Goal: Information Seeking & Learning: Check status

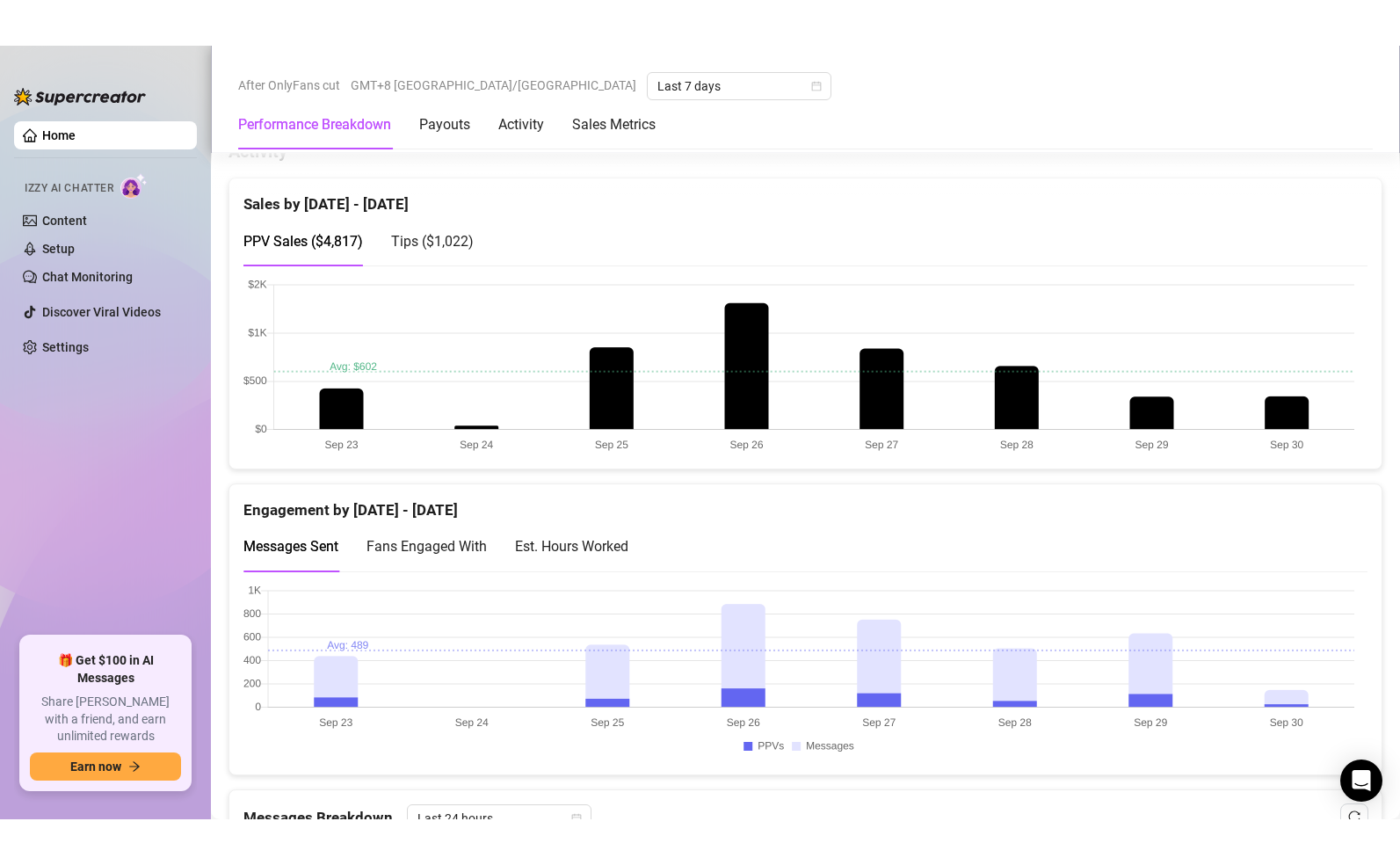
scroll to position [1010, 0]
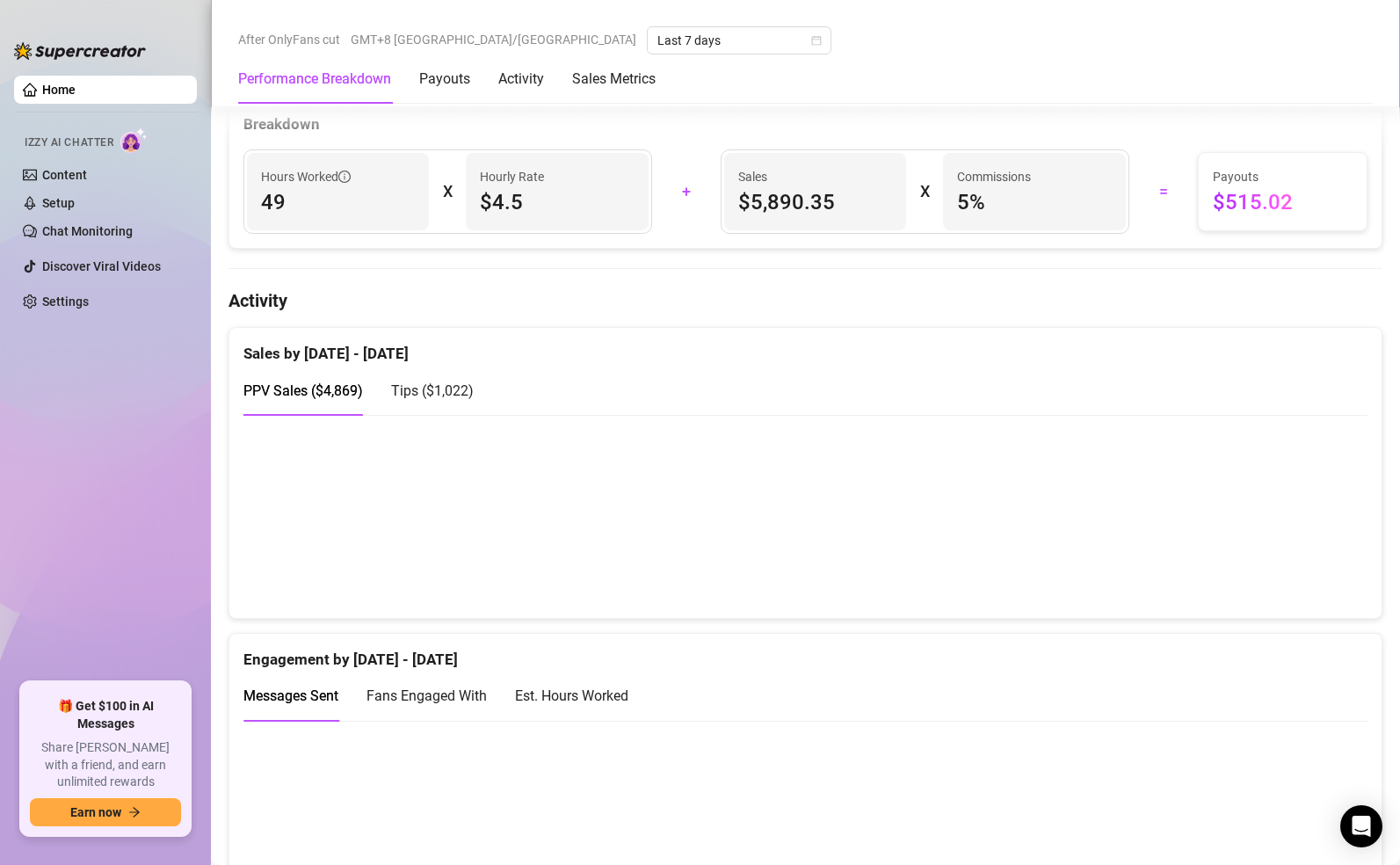
scroll to position [892, 0]
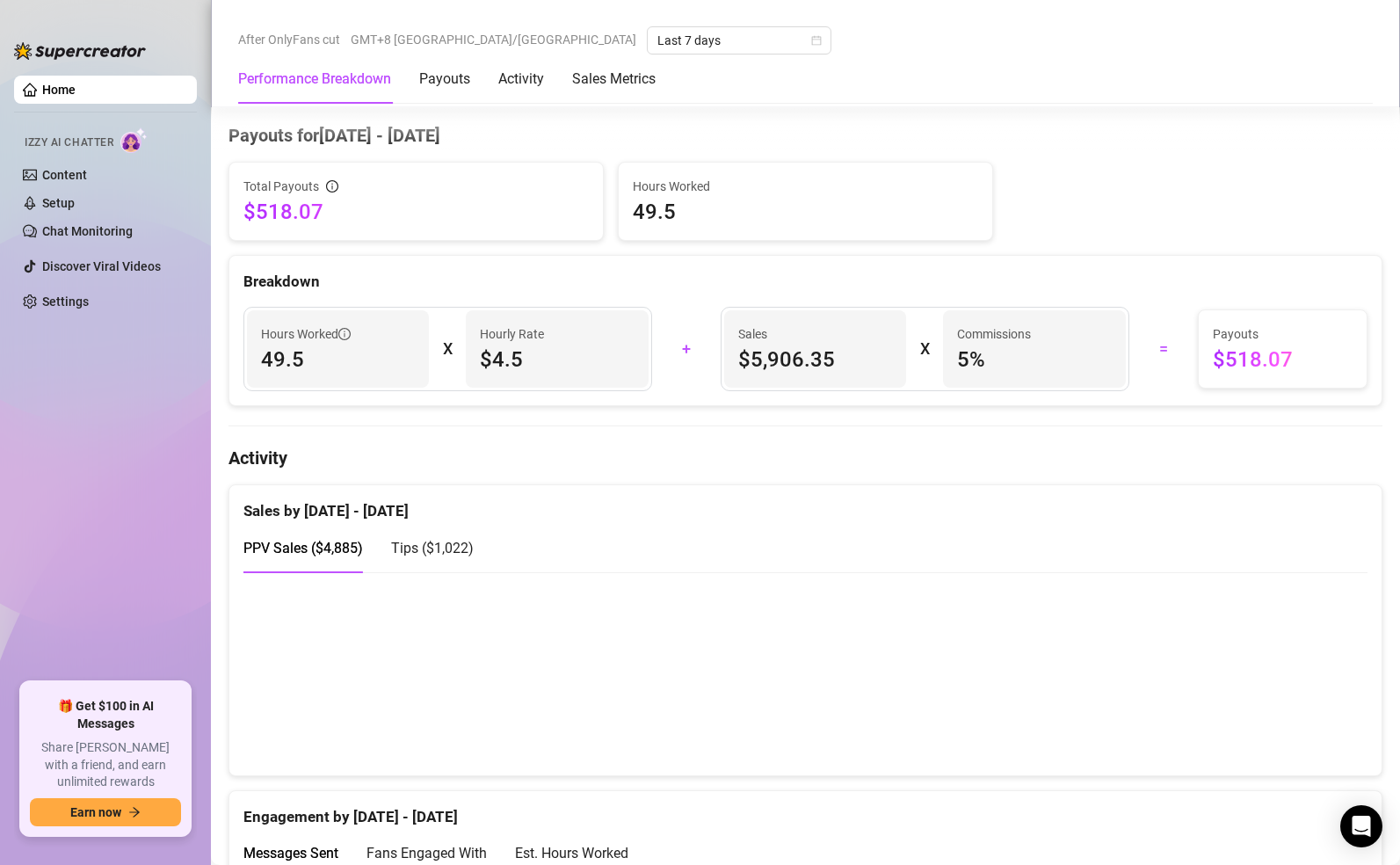
scroll to position [347, 0]
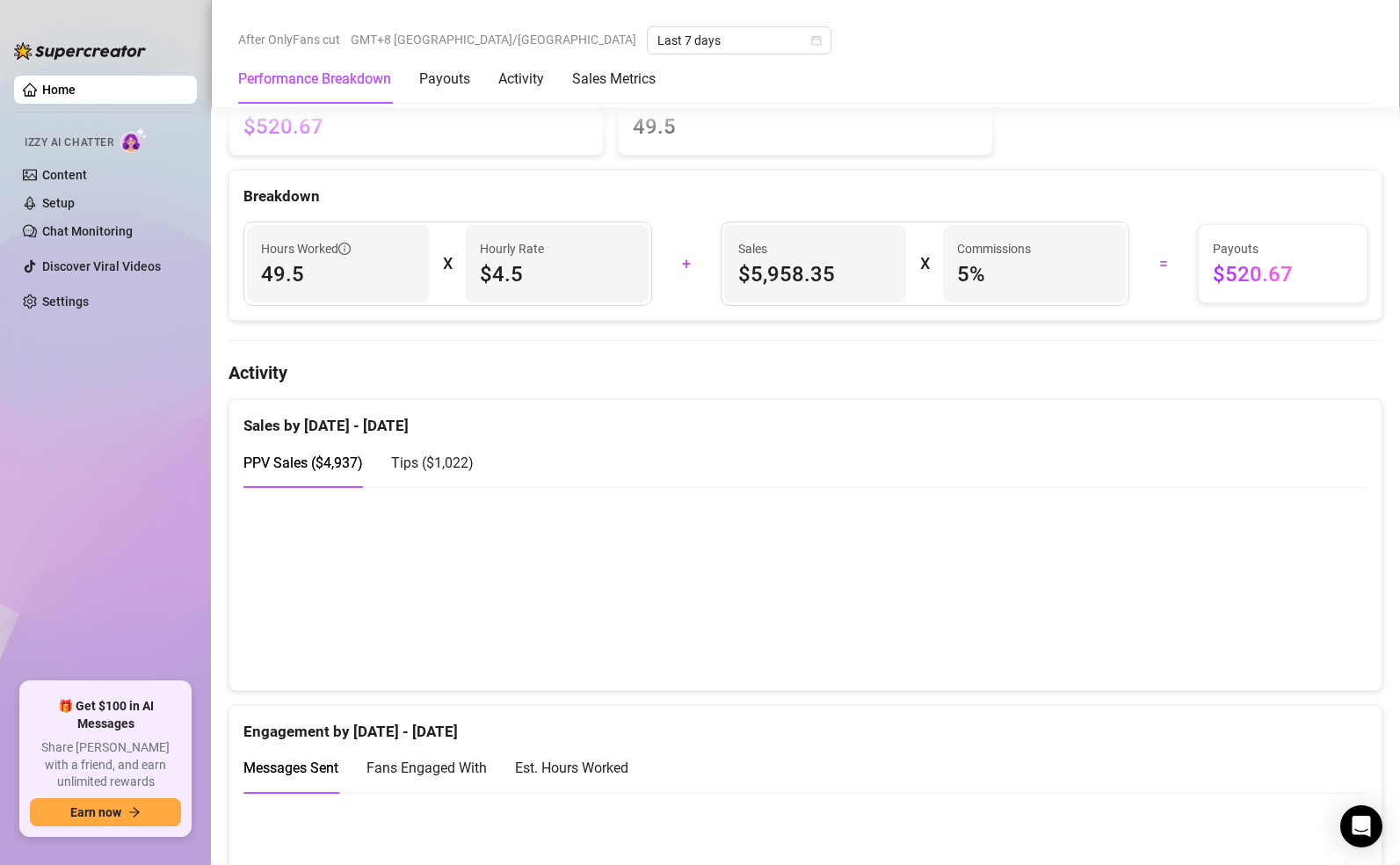
scroll to position [853, 0]
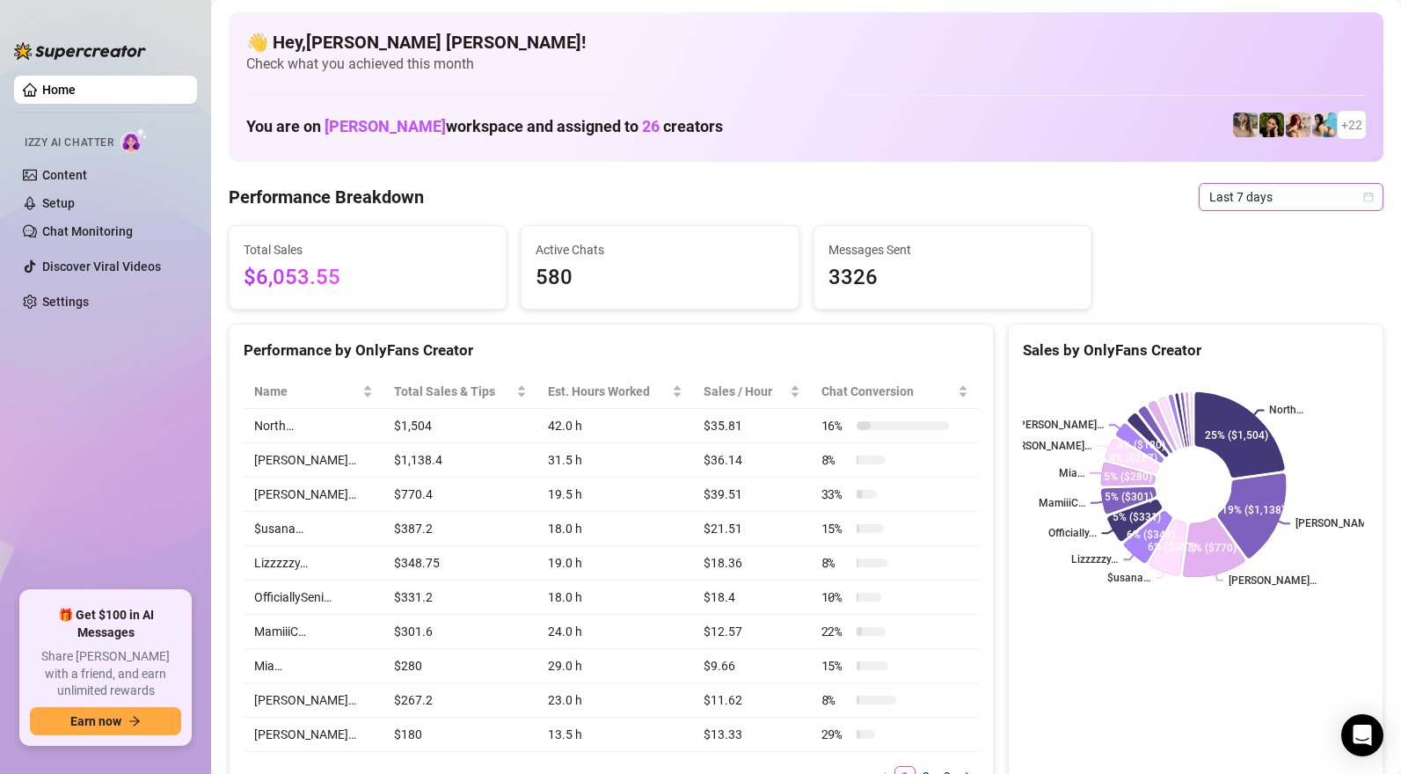
click at [1279, 206] on span "Last 7 days" at bounding box center [1292, 197] width 164 height 26
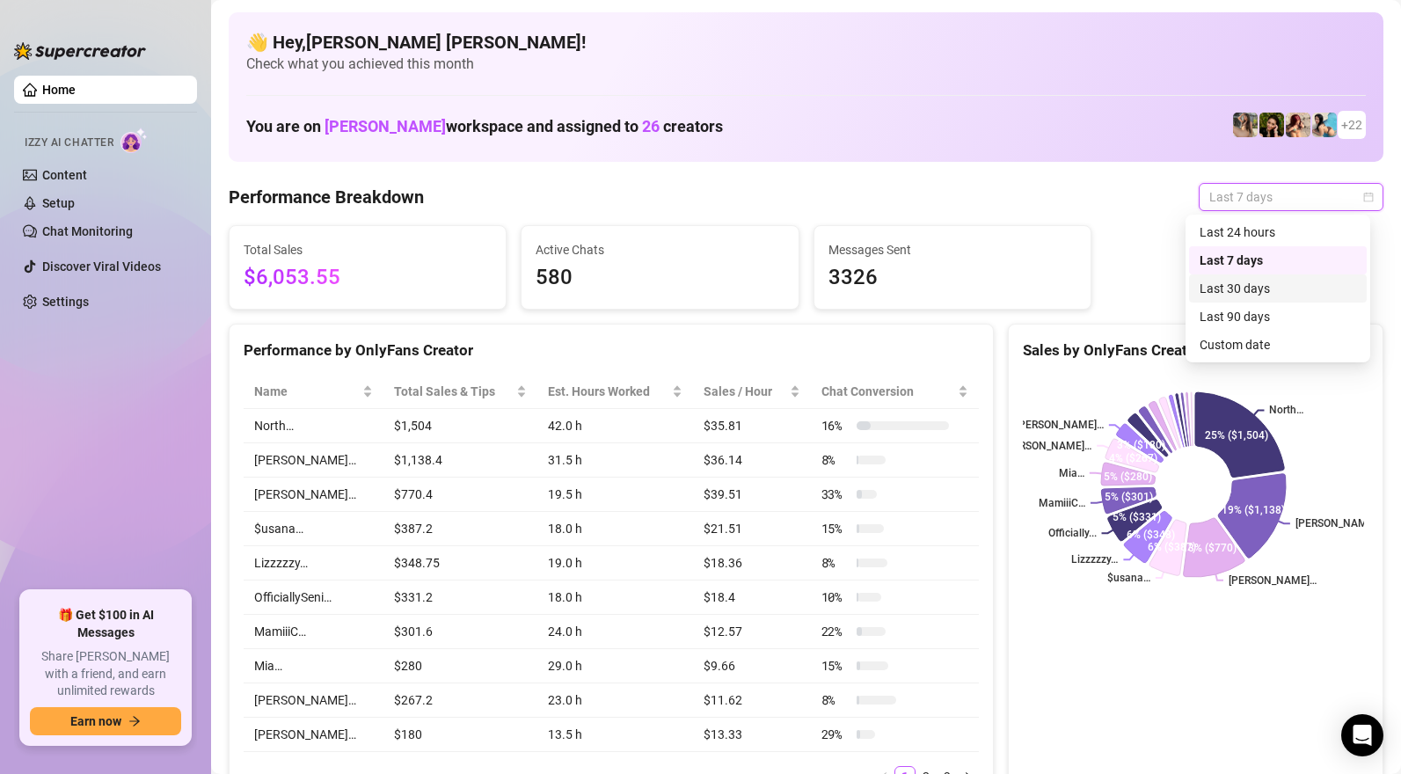
click at [1243, 285] on div "Last 30 days" at bounding box center [1278, 288] width 157 height 19
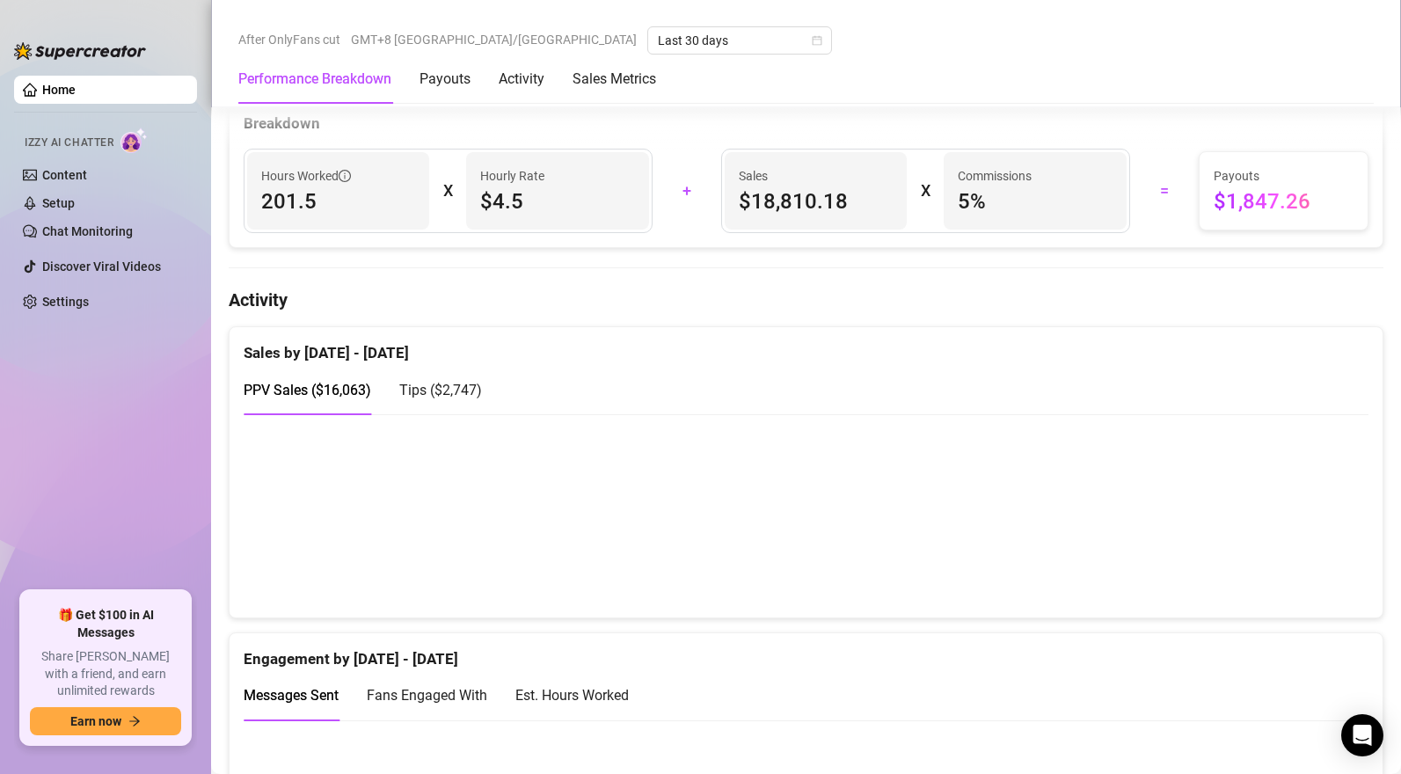
scroll to position [1087, 0]
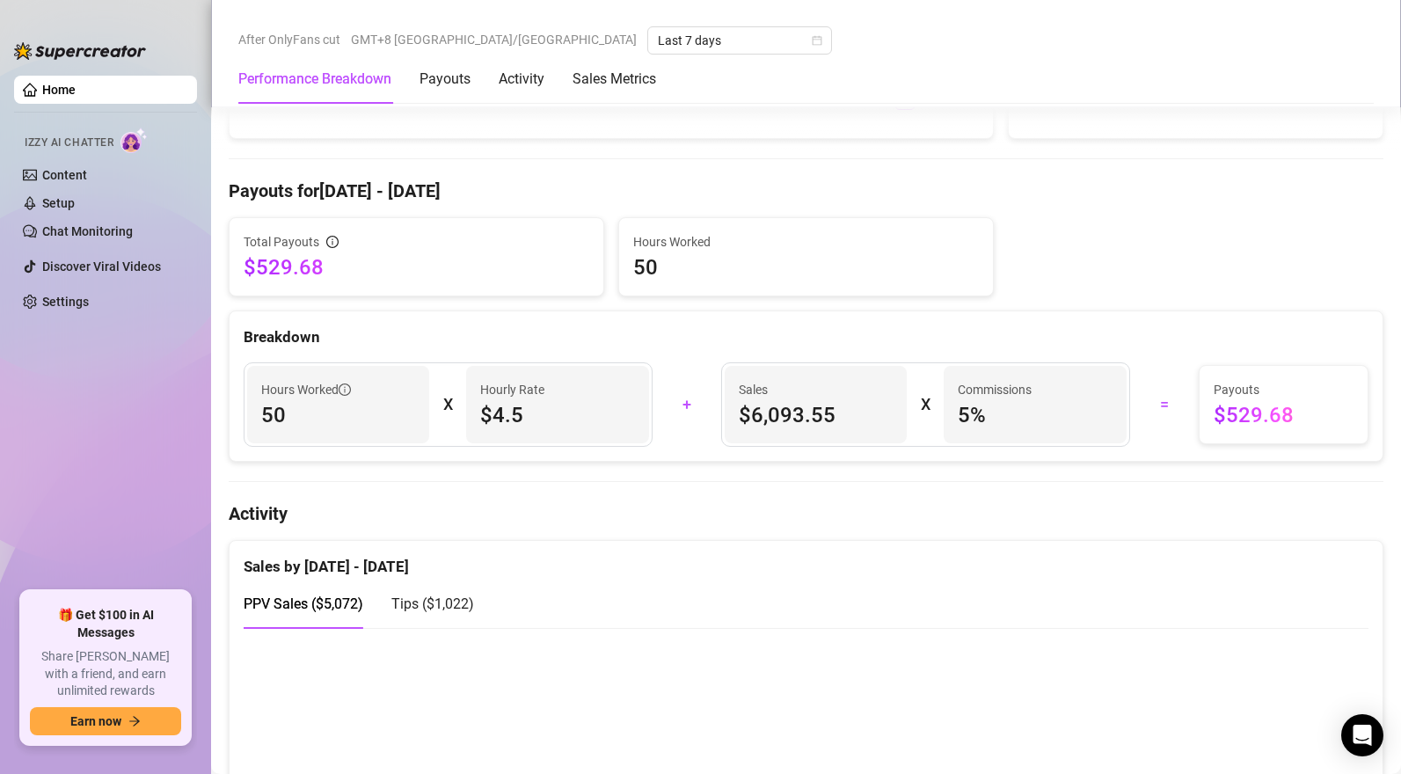
scroll to position [912, 0]
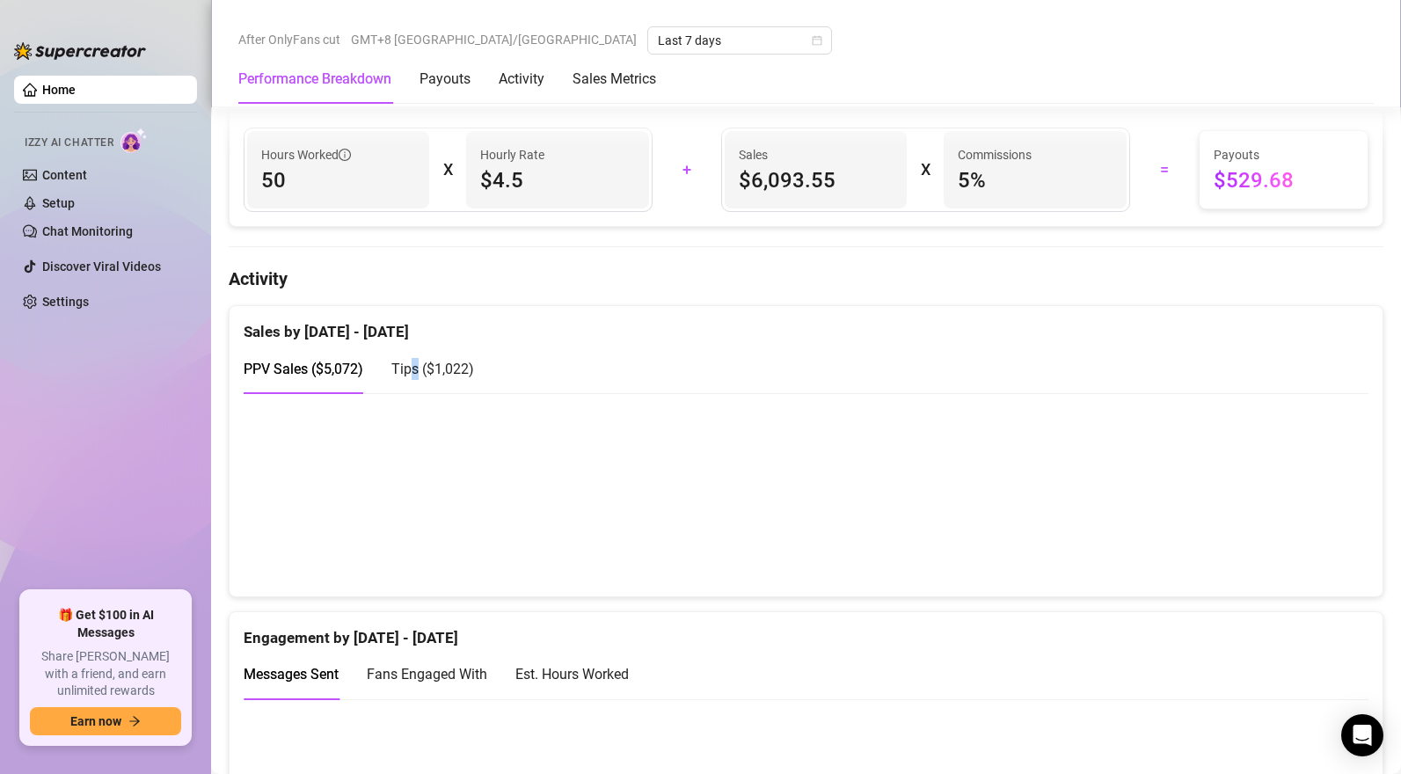
click at [413, 365] on span "Tips ( $1,022 )" at bounding box center [432, 369] width 83 height 17
click at [329, 363] on div "PPV Sales ( $5,072 )" at bounding box center [304, 369] width 120 height 22
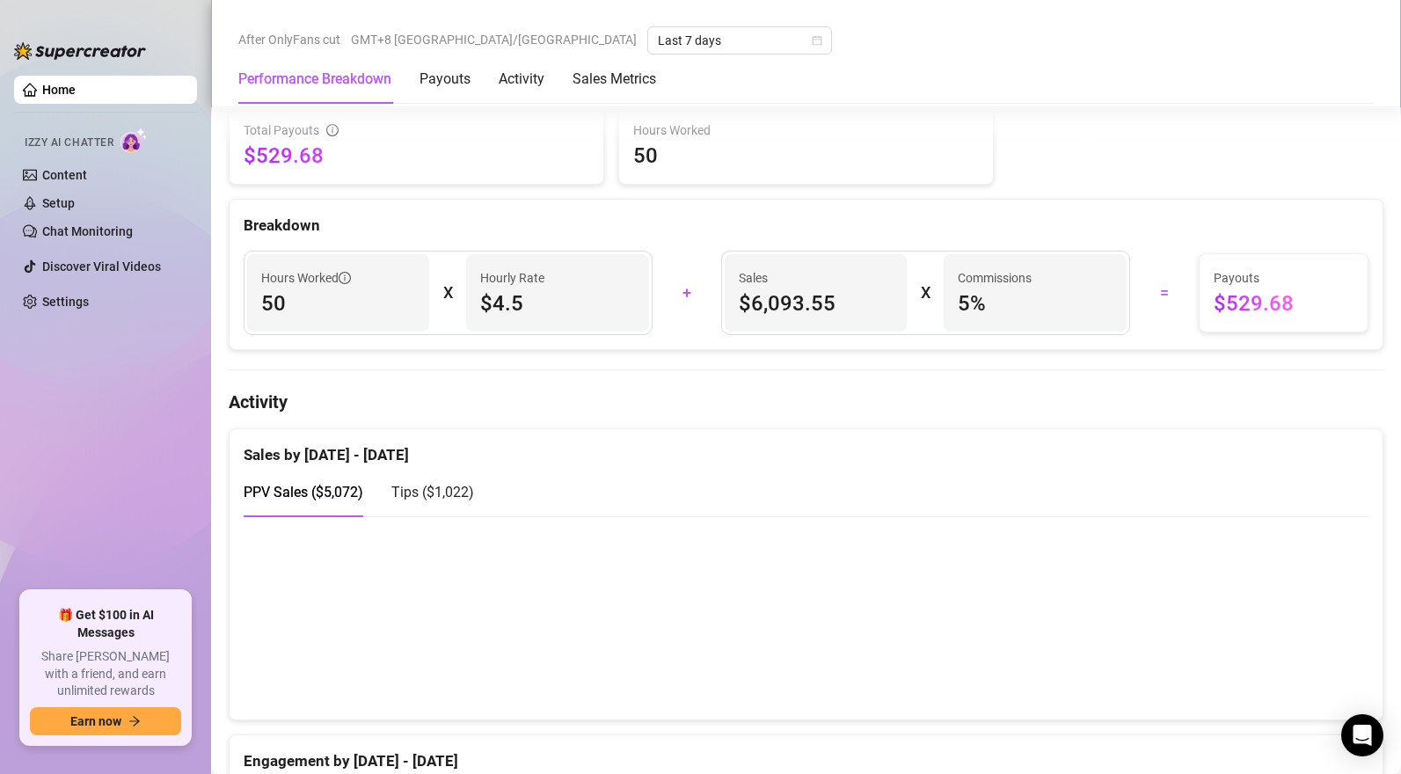
scroll to position [790, 0]
click at [44, 141] on span "Izzy AI Chatter" at bounding box center [69, 143] width 89 height 17
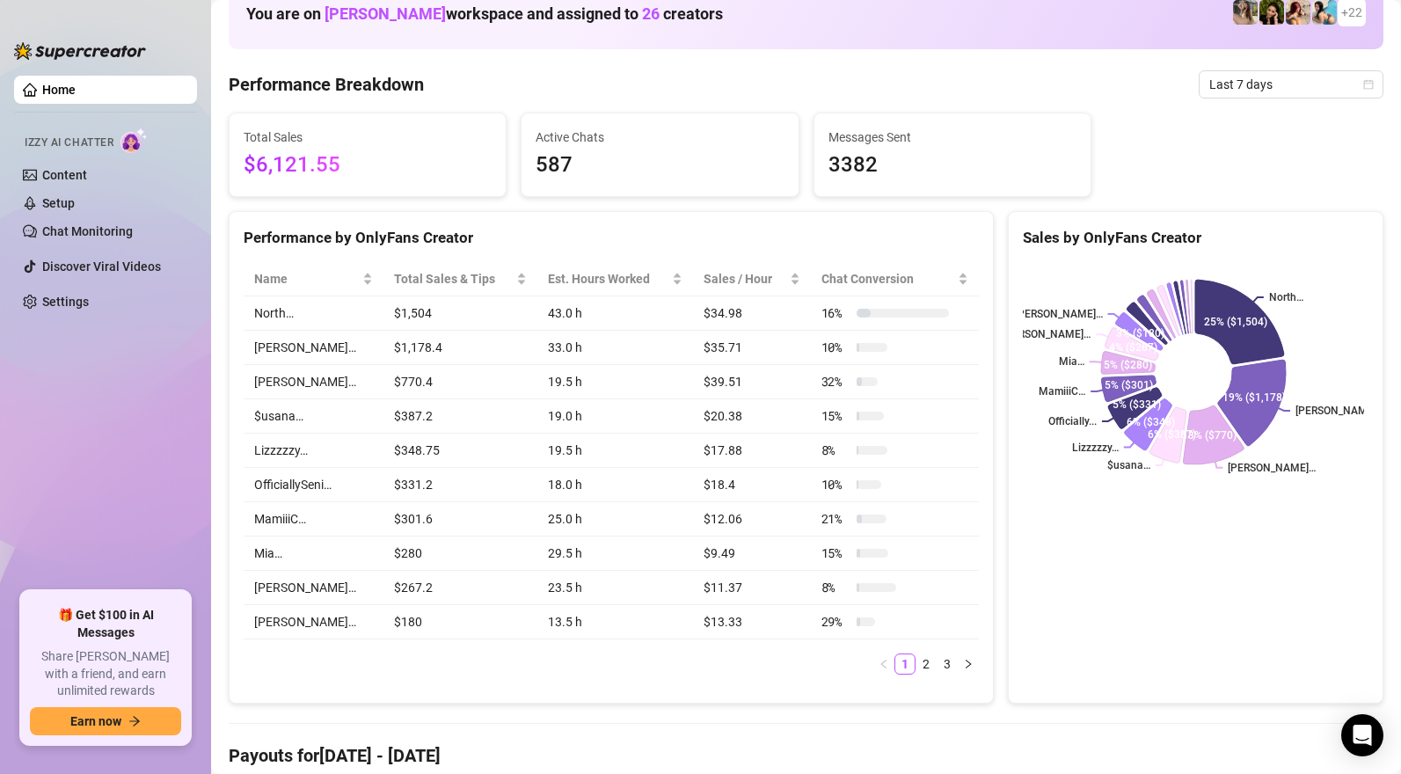
scroll to position [111, 0]
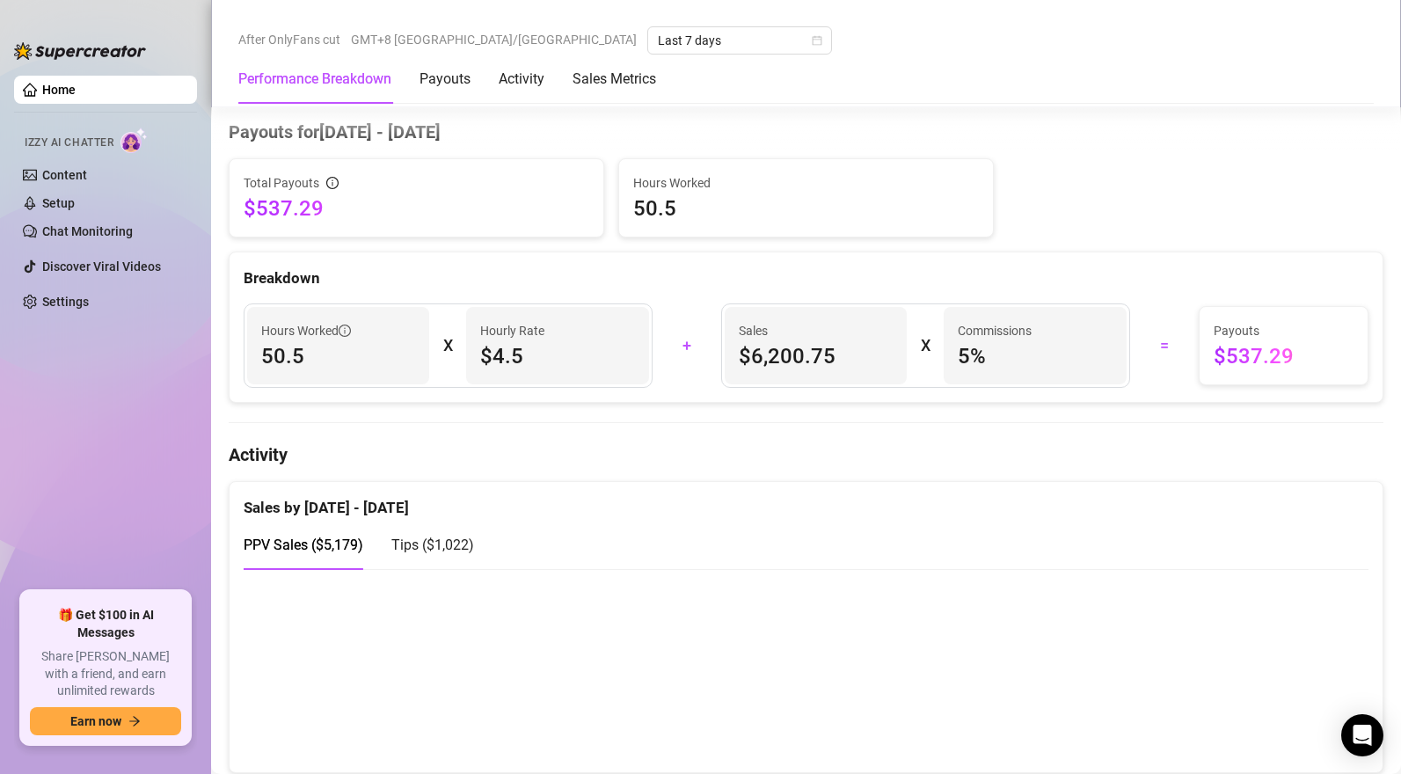
scroll to position [1064, 0]
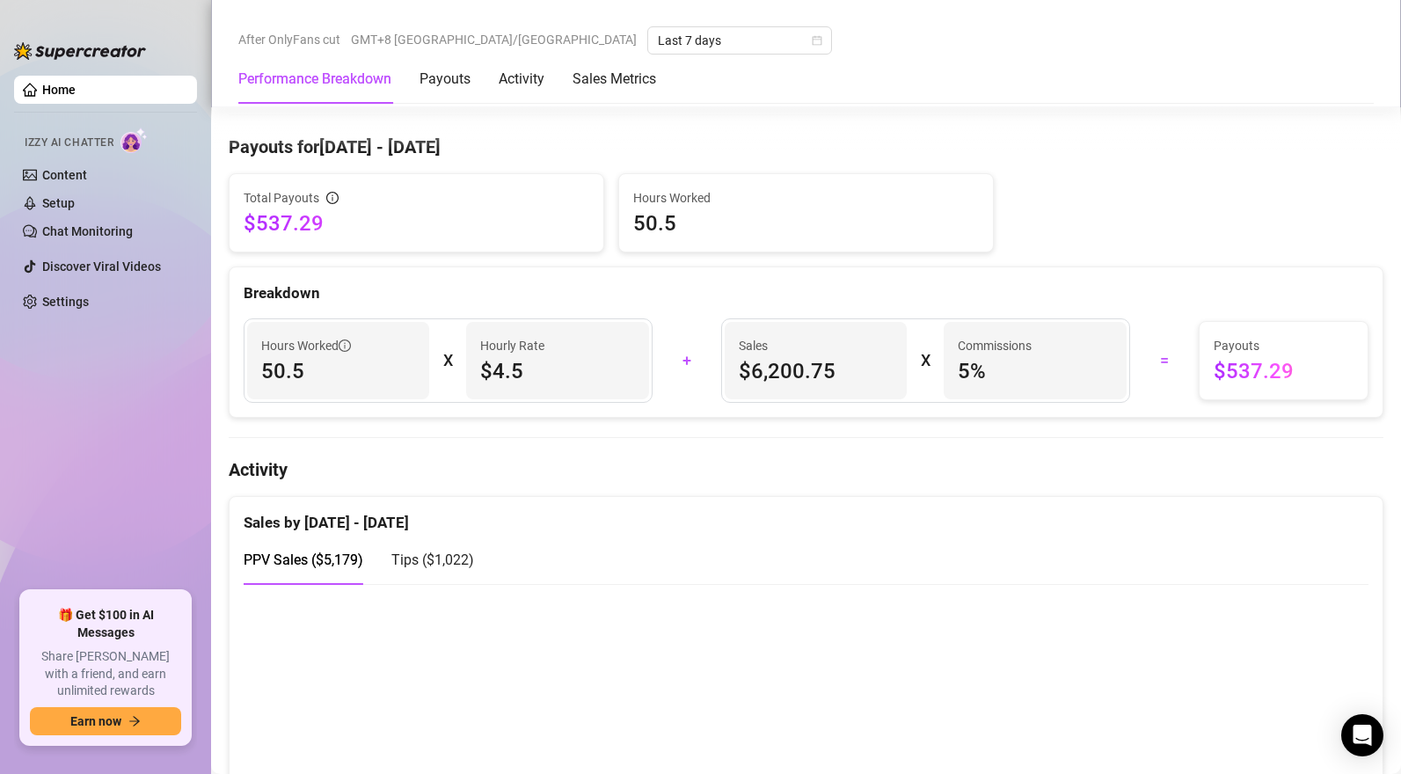
scroll to position [876, 0]
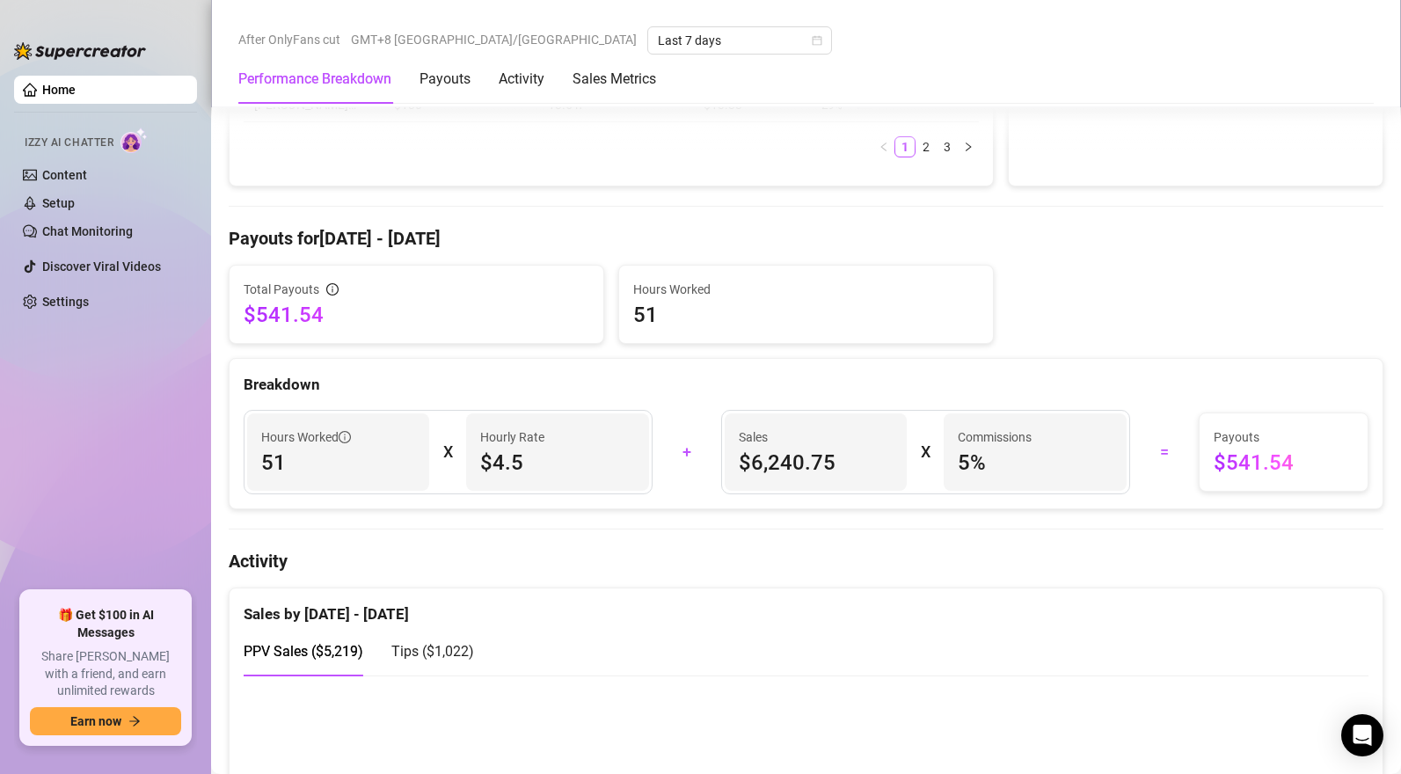
scroll to position [847, 0]
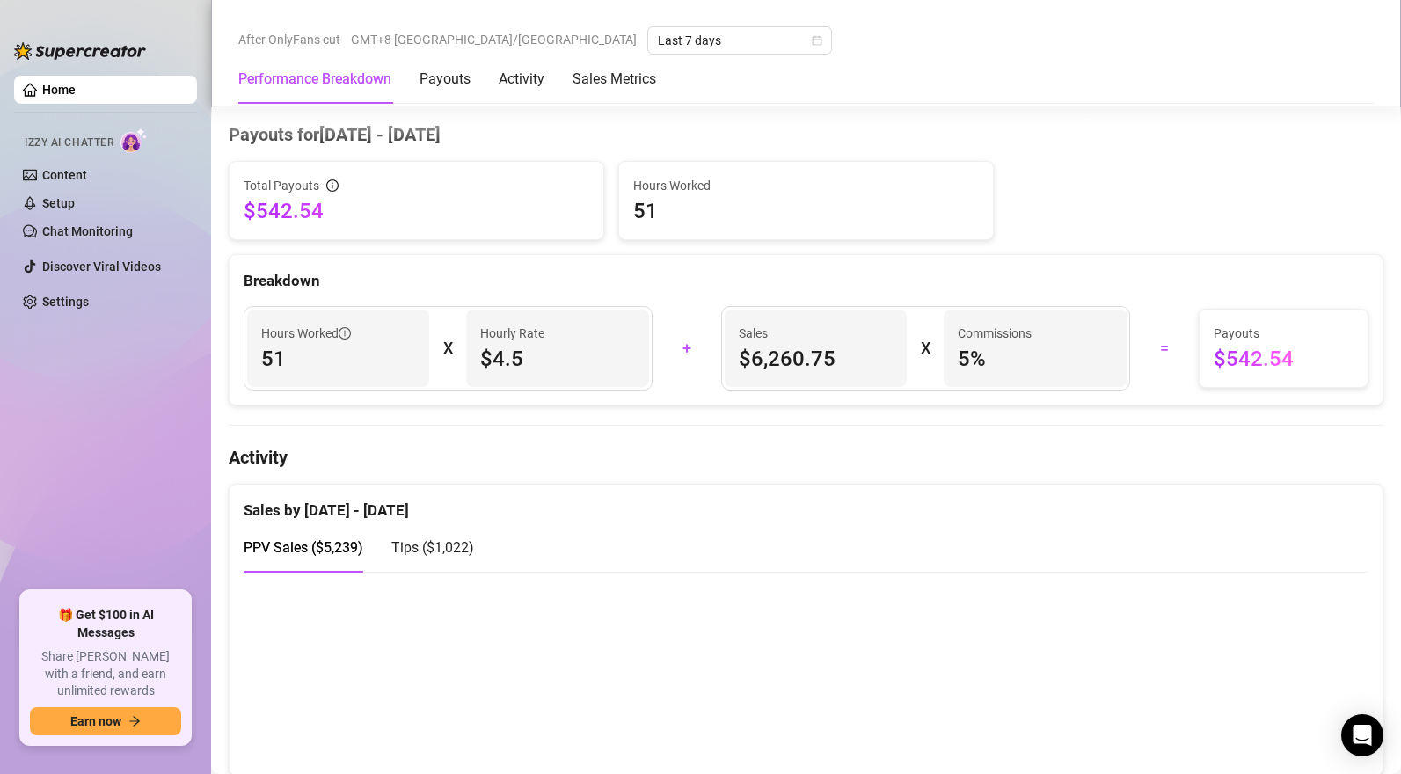
scroll to position [889, 0]
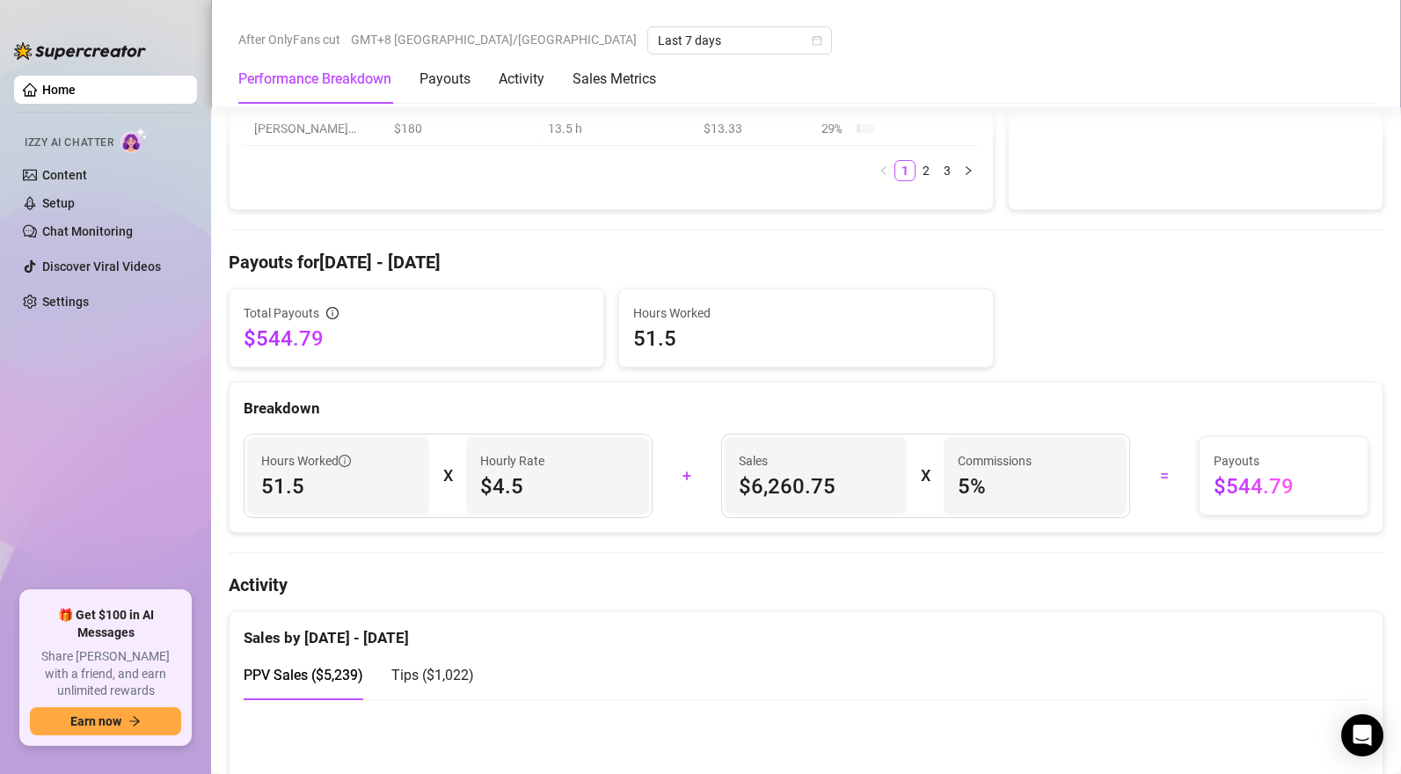
scroll to position [998, 0]
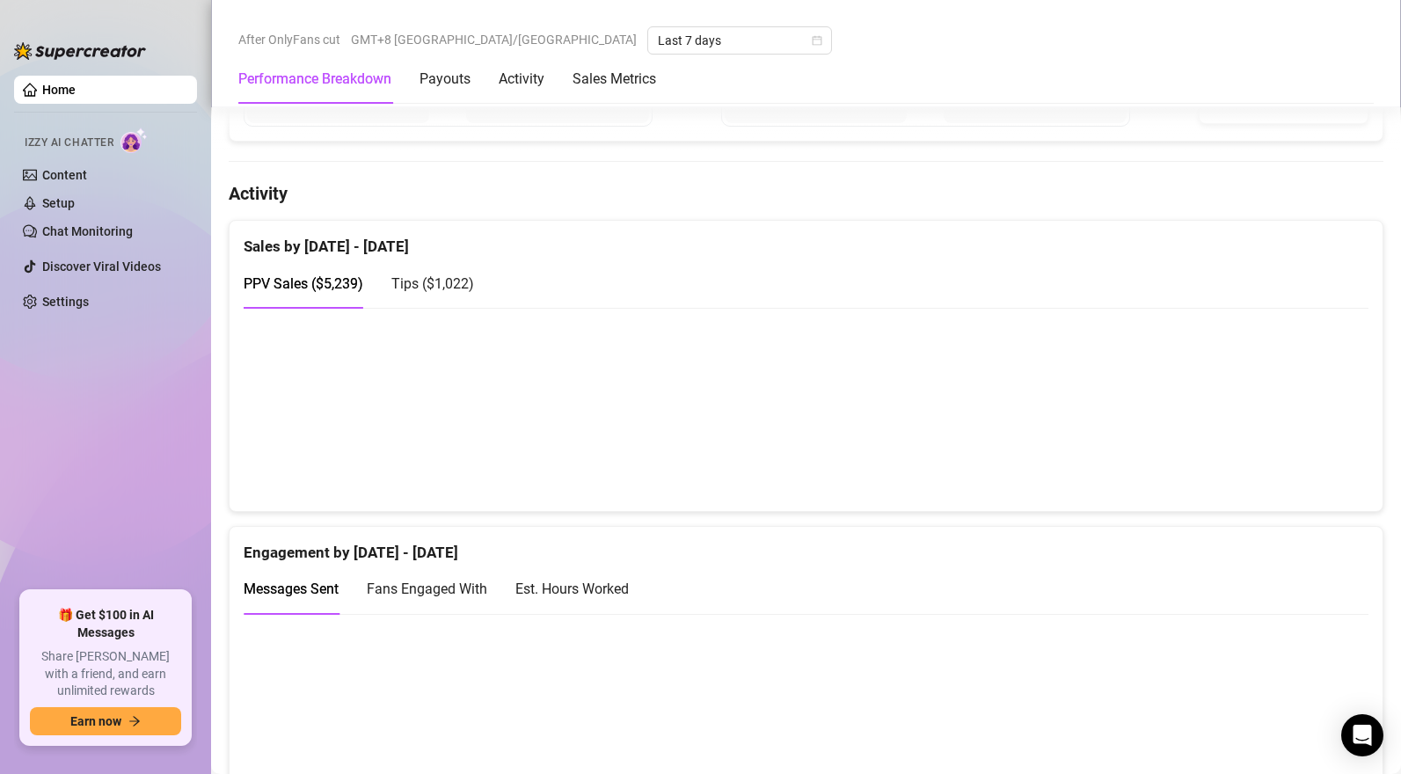
click at [418, 278] on div "Tips ( $1,022 )" at bounding box center [432, 284] width 83 height 22
click at [299, 278] on div "PPV Sales ( $5,239 )" at bounding box center [304, 284] width 120 height 22
click at [457, 289] on span "Tips ( $1,022 )" at bounding box center [432, 283] width 83 height 17
click at [328, 277] on div "PPV Sales ( $5,239 )" at bounding box center [304, 284] width 120 height 22
click at [438, 282] on span "Tips ( $1,022 )" at bounding box center [432, 283] width 83 height 17
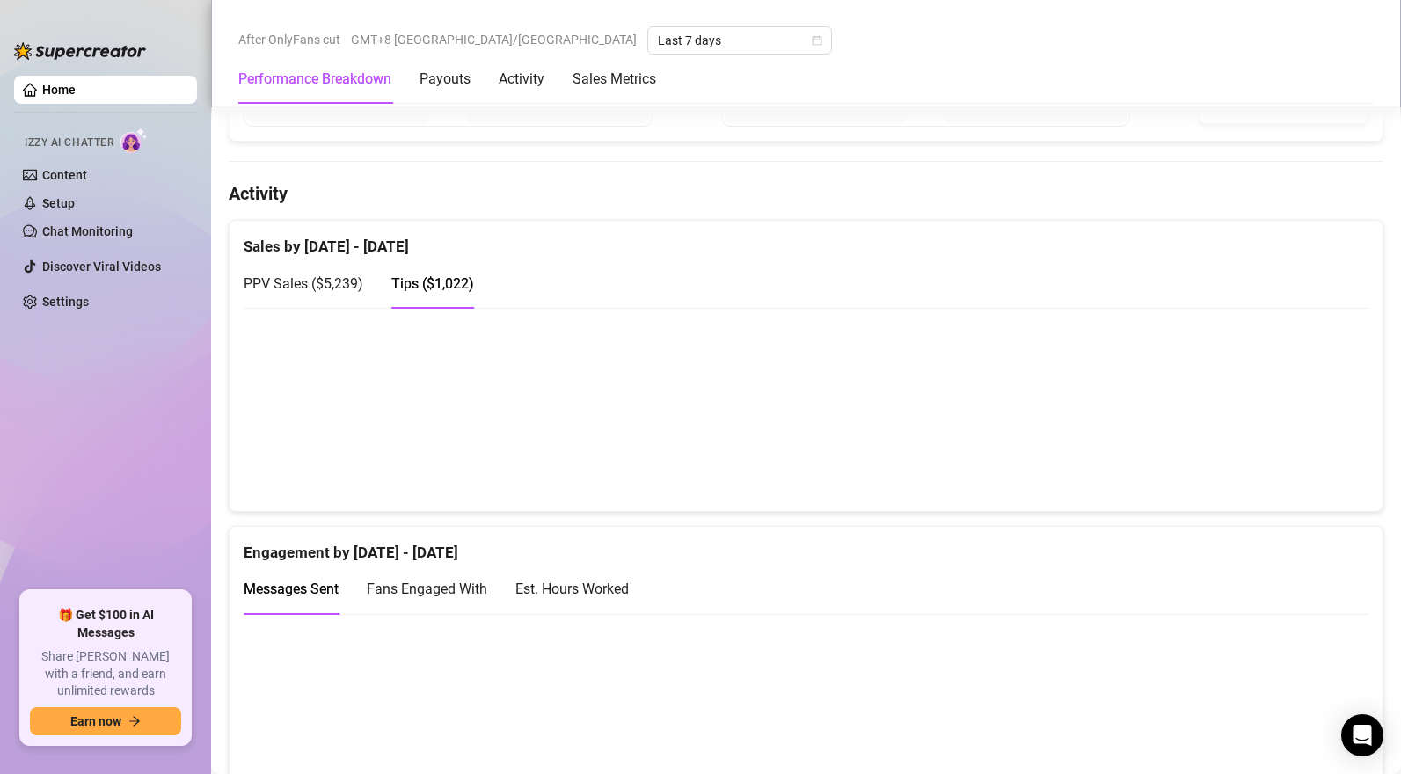
click at [324, 291] on span "PPV Sales ( $5,239 )" at bounding box center [304, 283] width 120 height 17
click at [435, 300] on div "Tips ( $1,022 )" at bounding box center [432, 284] width 83 height 50
click at [352, 301] on div "PPV Sales ( $5,239 )" at bounding box center [304, 284] width 120 height 50
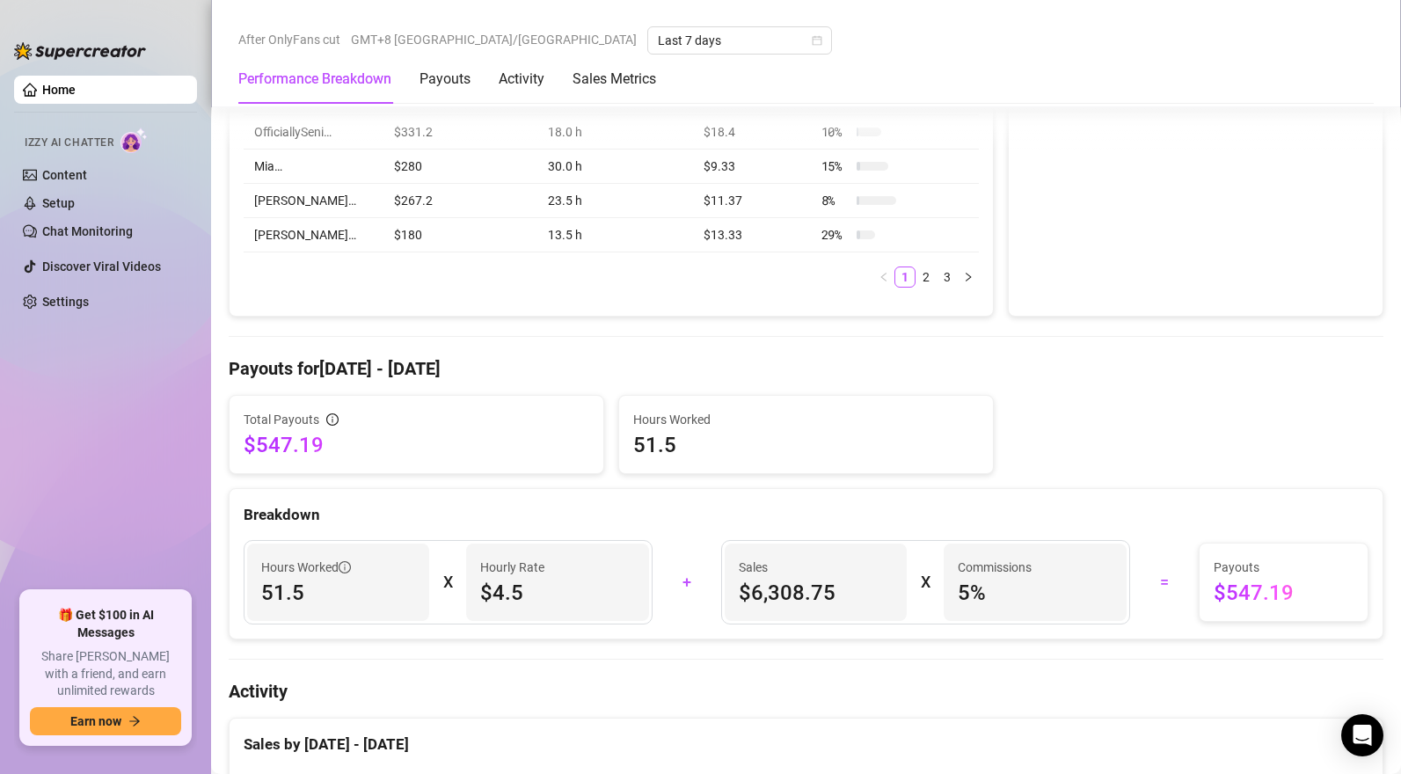
scroll to position [874, 0]
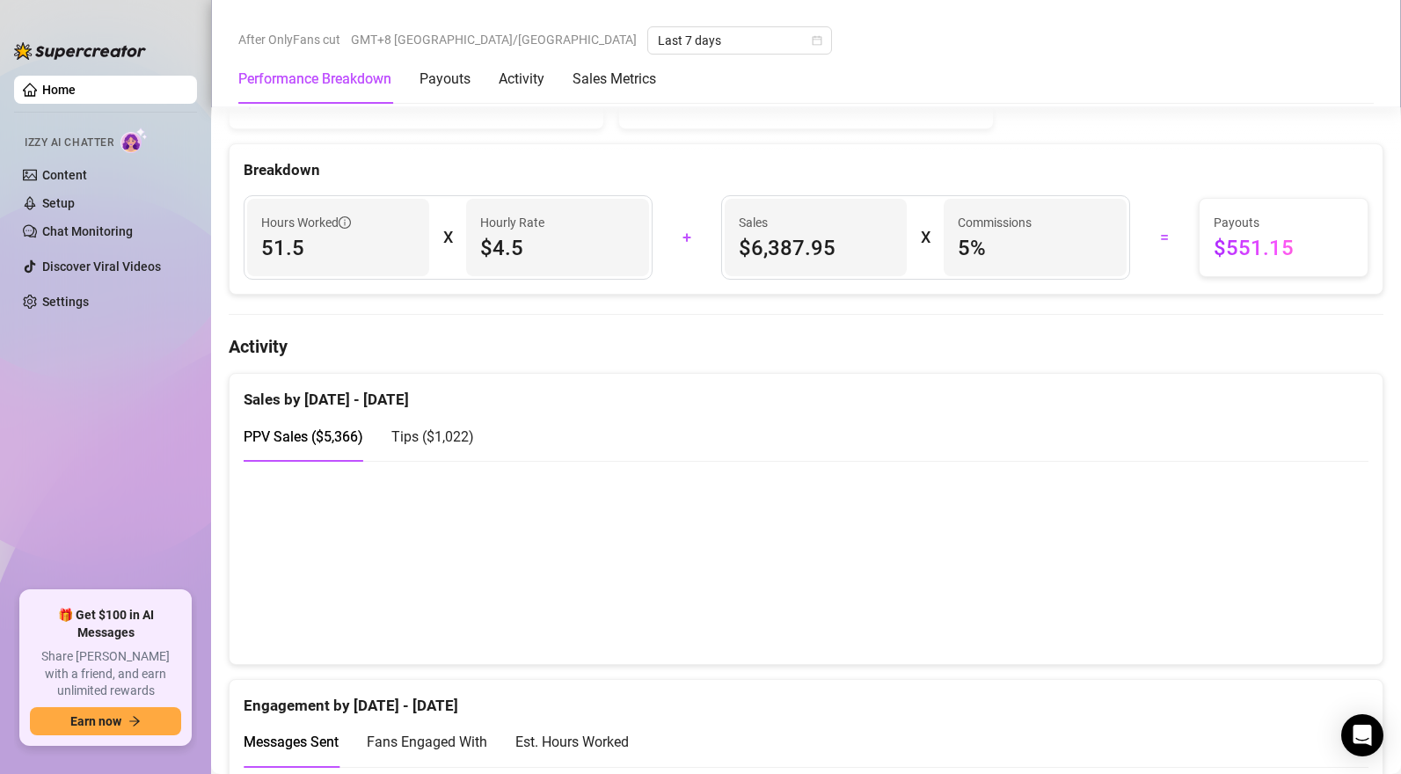
scroll to position [856, 0]
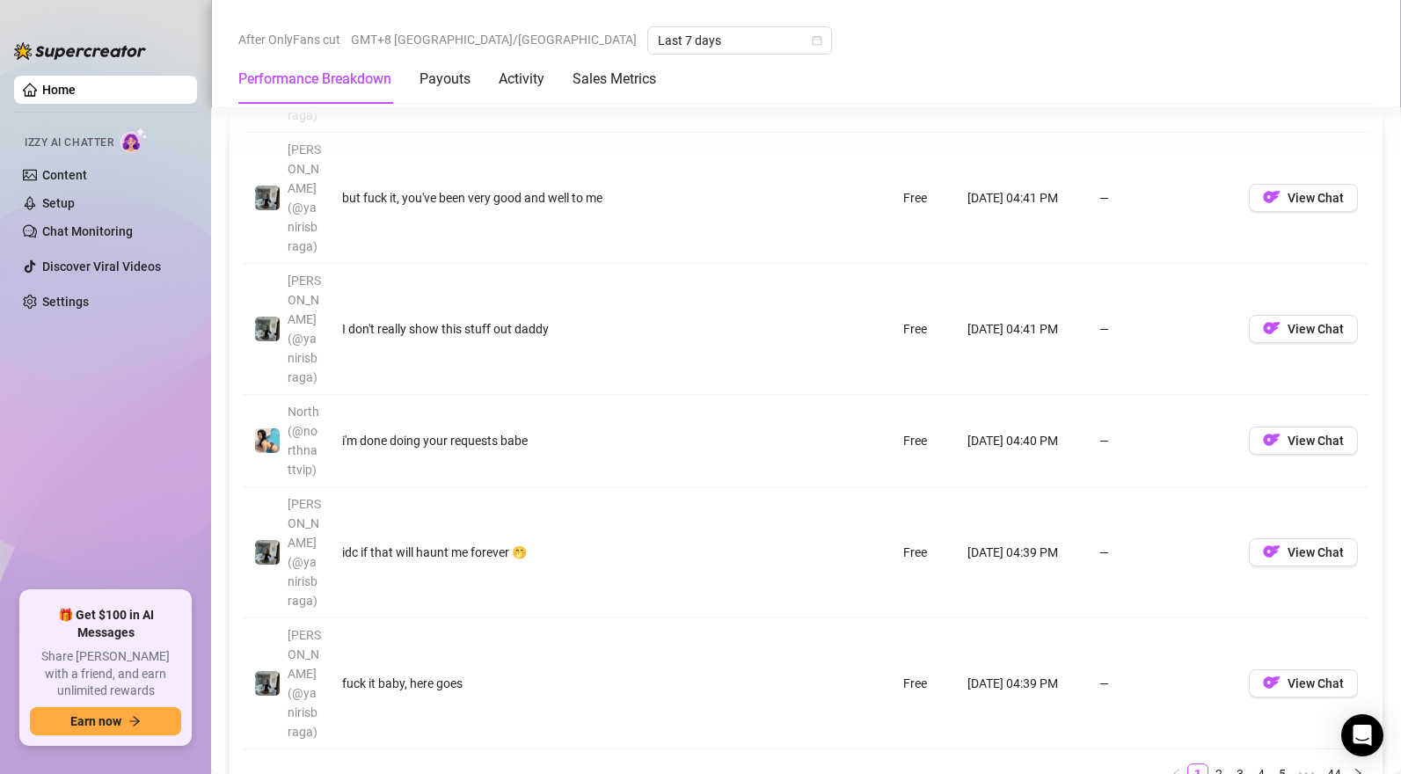
scroll to position [2432, 0]
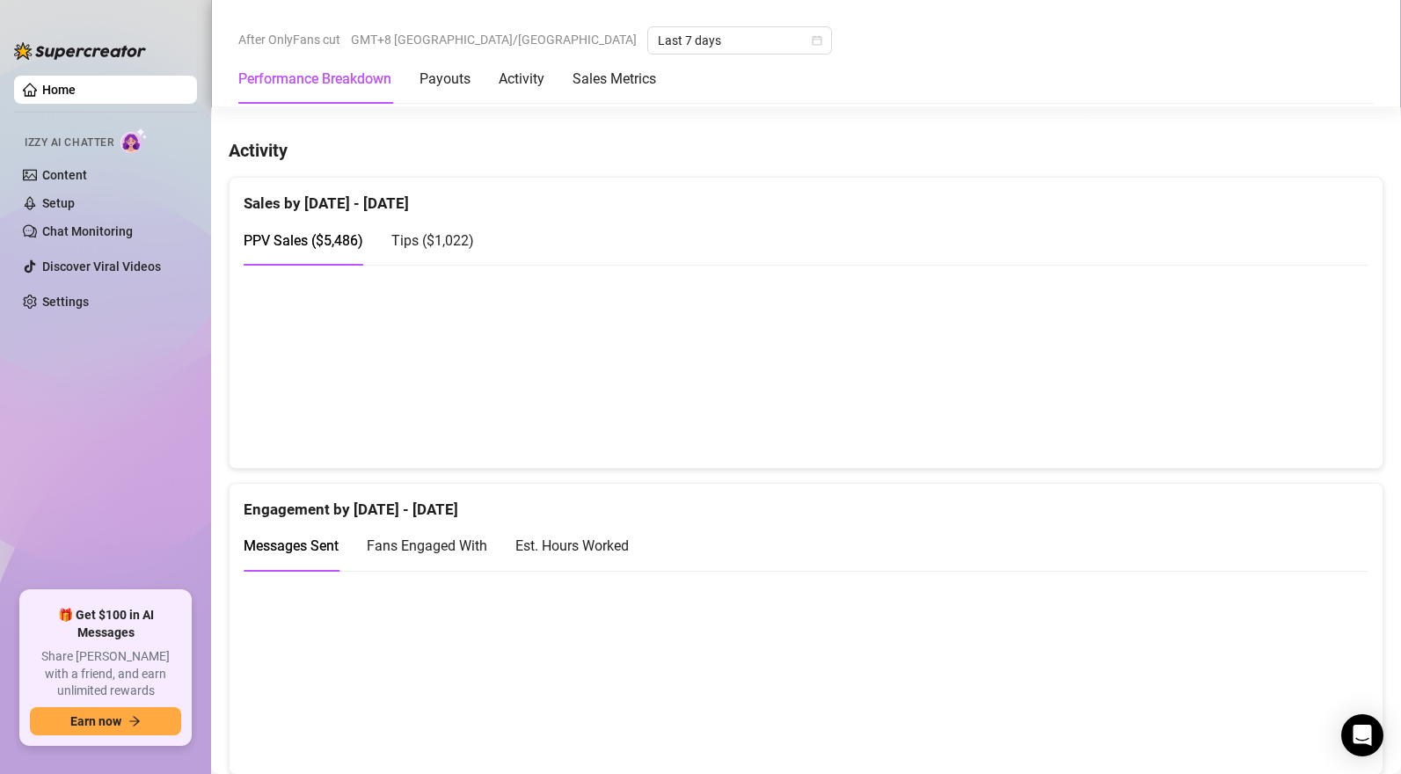
scroll to position [1040, 0]
click at [713, 461] on div at bounding box center [806, 367] width 1153 height 204
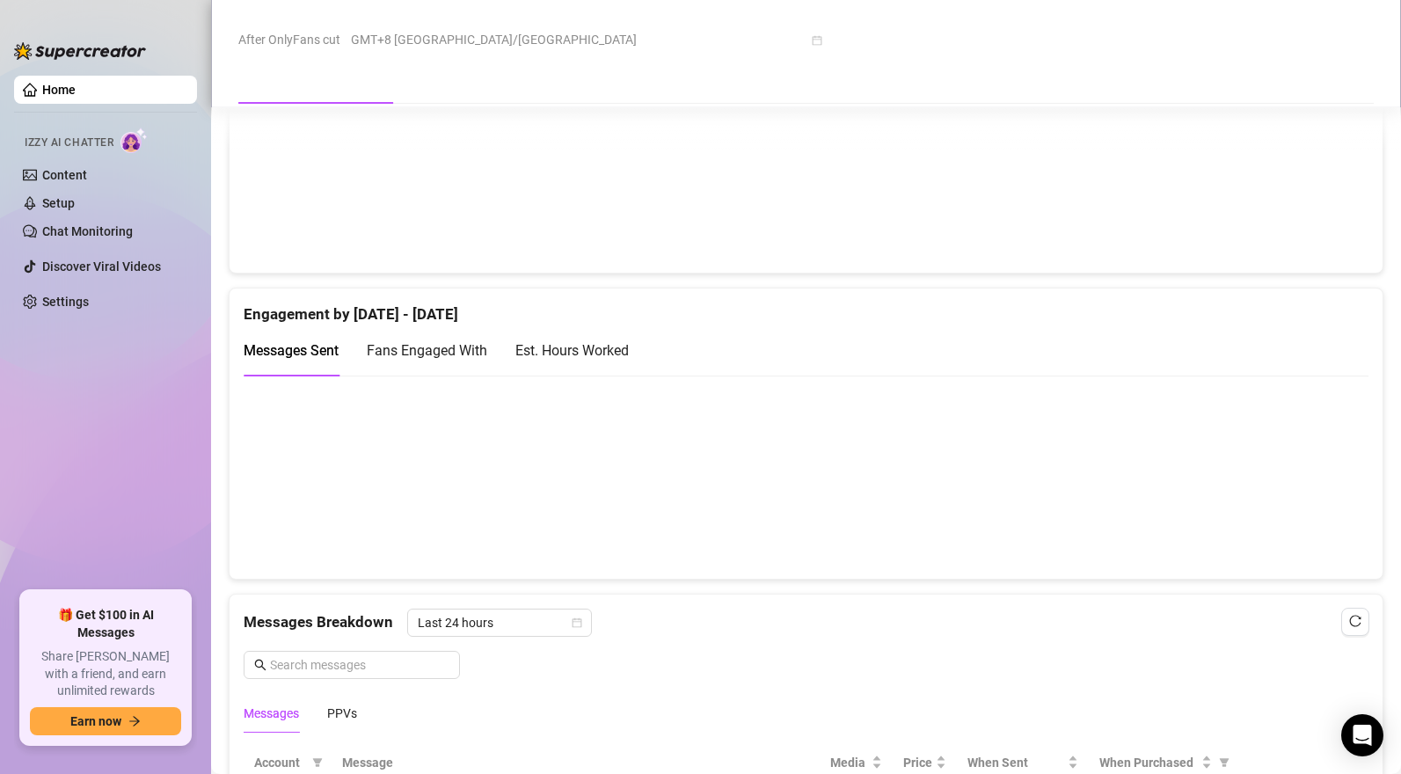
scroll to position [866, 0]
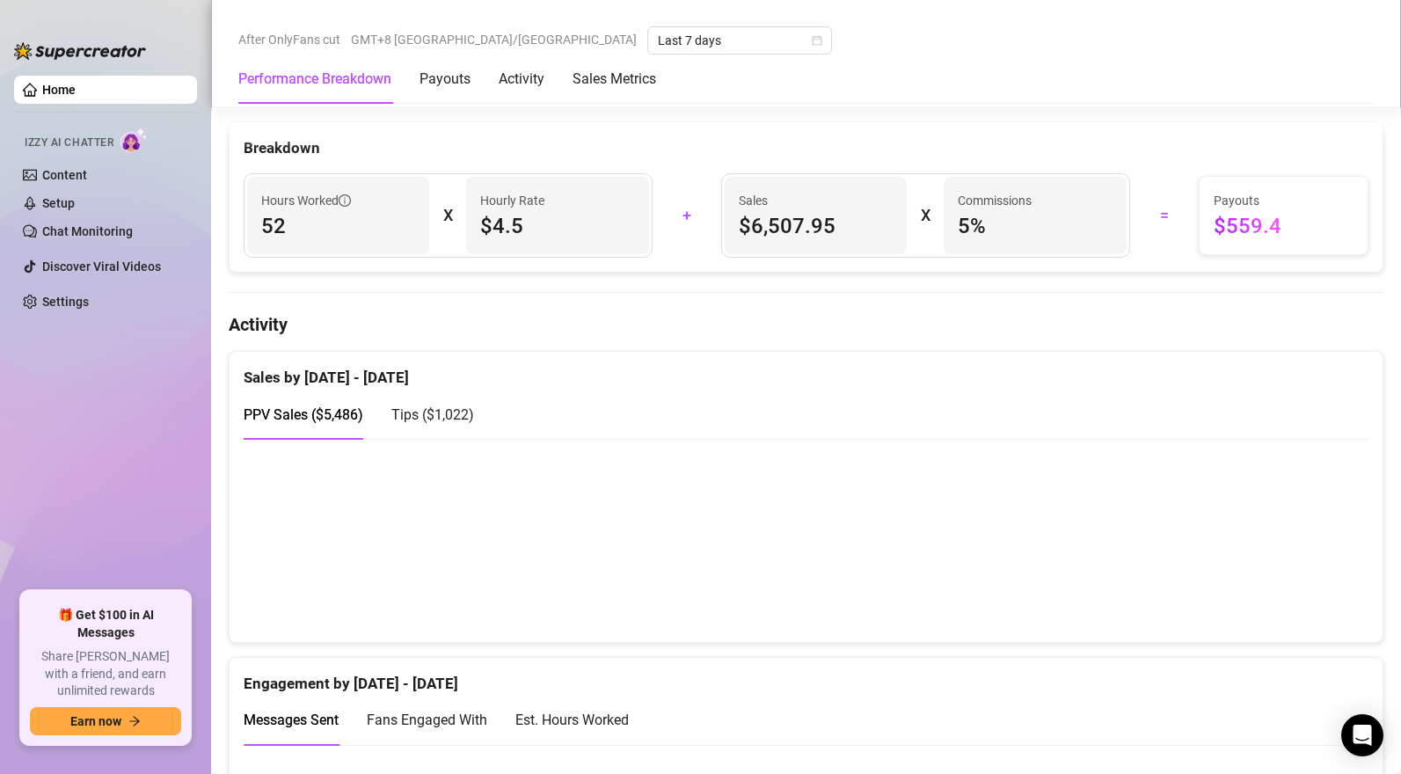
click at [457, 421] on span "Tips ( $1,022 )" at bounding box center [432, 414] width 83 height 17
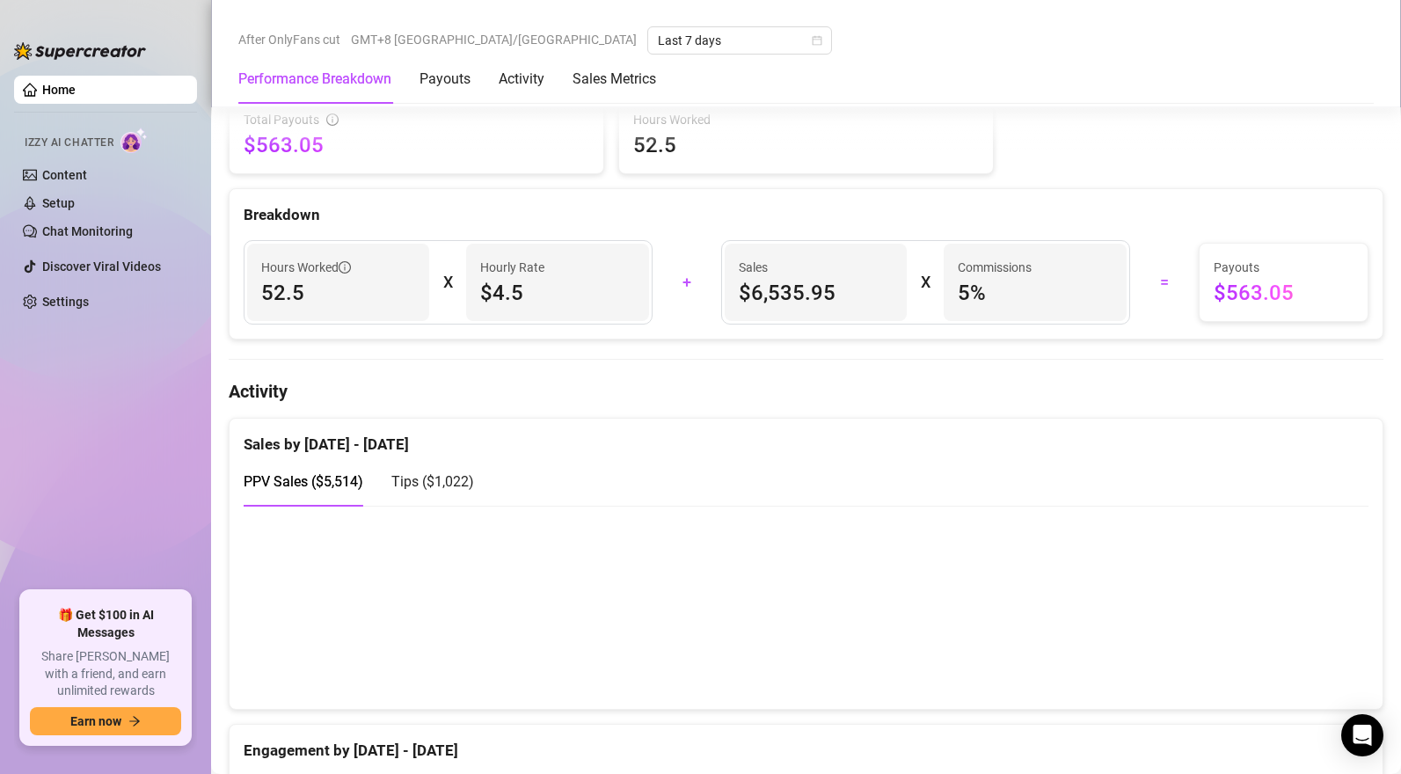
scroll to position [954, 0]
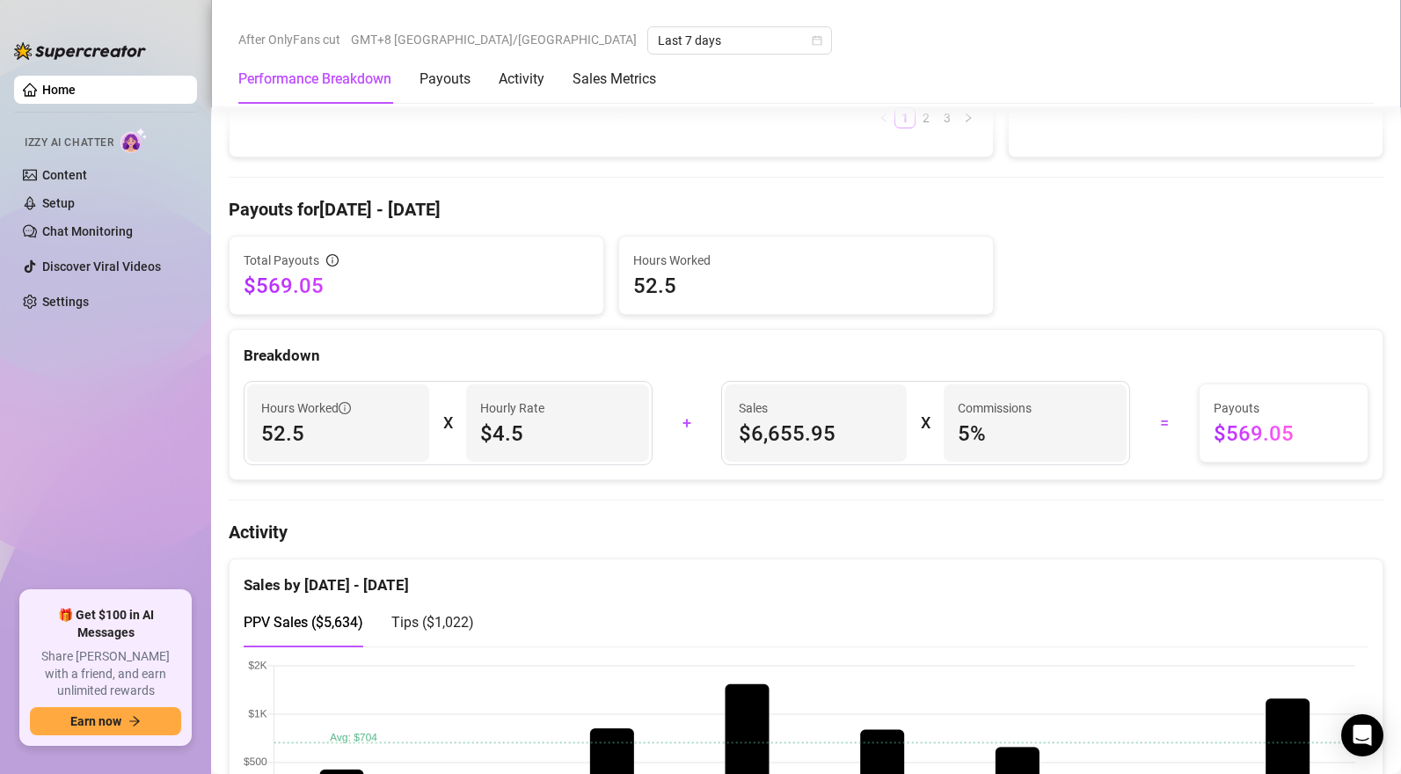
scroll to position [905, 0]
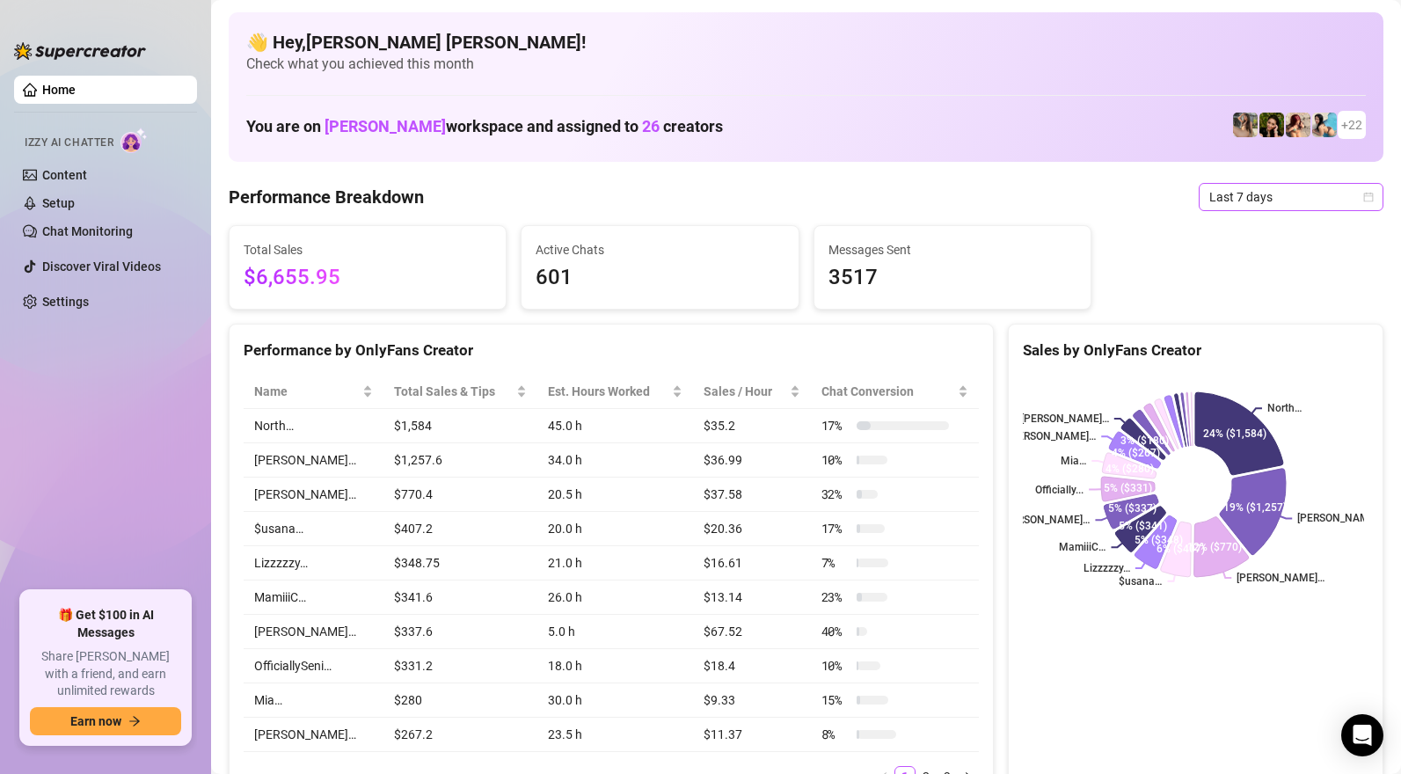
click at [1236, 197] on span "Last 7 days" at bounding box center [1292, 197] width 164 height 26
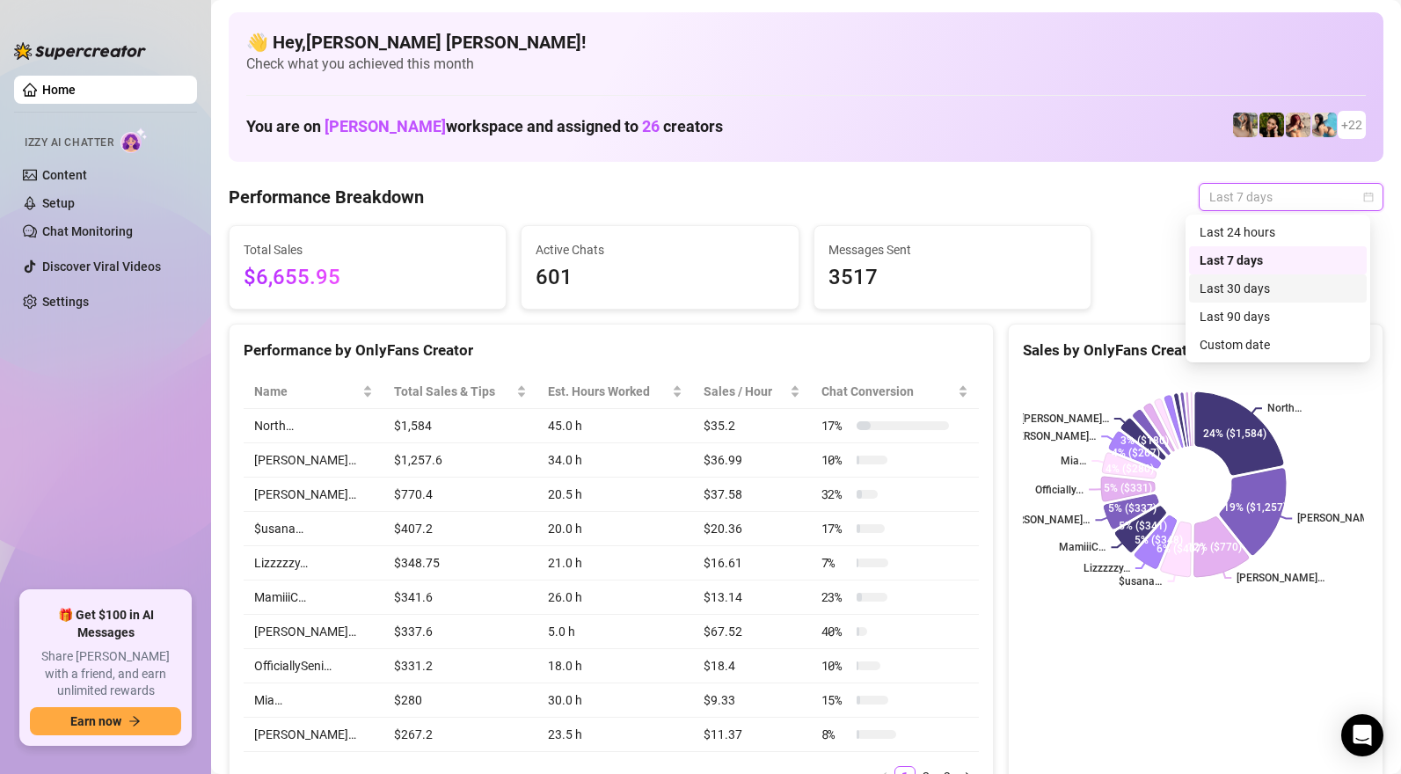
click at [1248, 289] on div "Last 30 days" at bounding box center [1278, 288] width 157 height 19
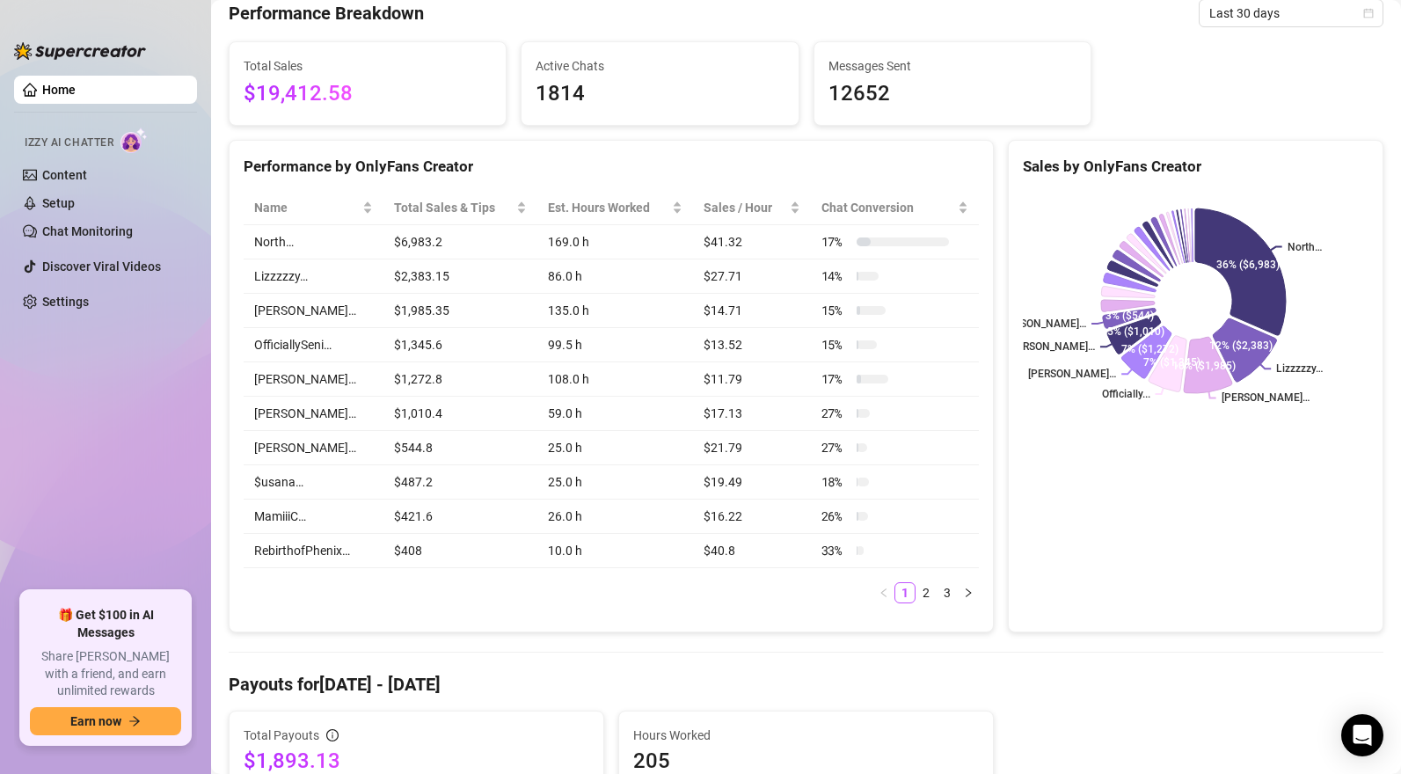
scroll to position [158, 0]
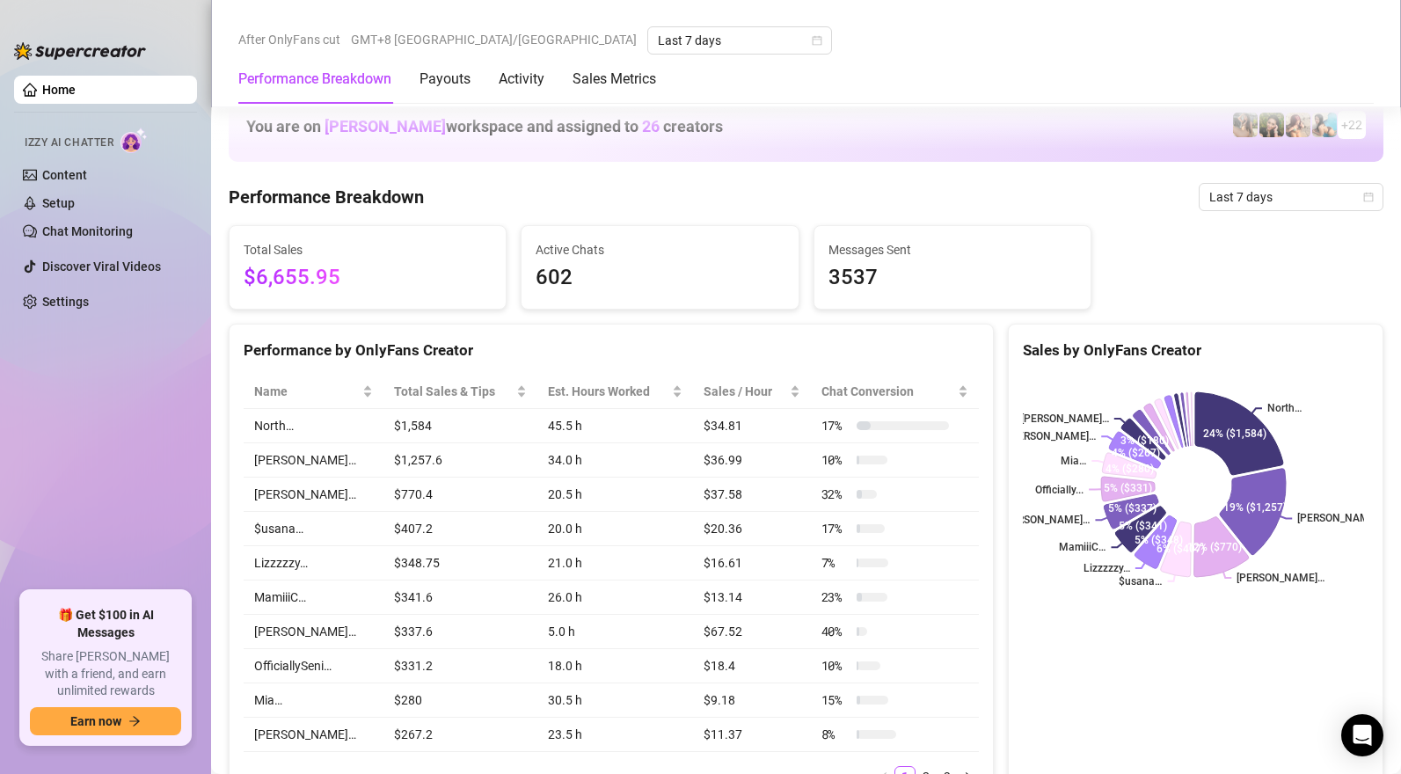
scroll to position [975, 0]
